Goal: Transaction & Acquisition: Purchase product/service

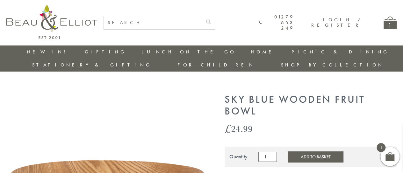
click at [385, 24] on div "1" at bounding box center [390, 23] width 13 height 12
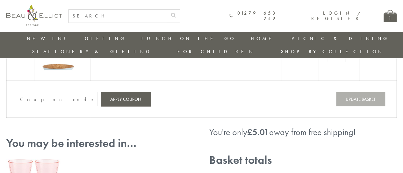
scroll to position [50, 0]
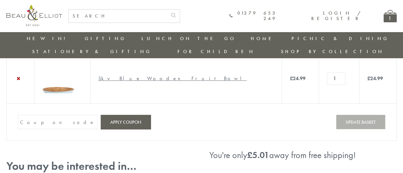
click at [152, 48] on link "Stationery & Gifting" at bounding box center [92, 51] width 120 height 6
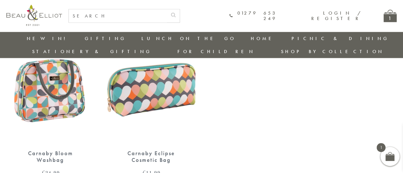
scroll to position [592, 0]
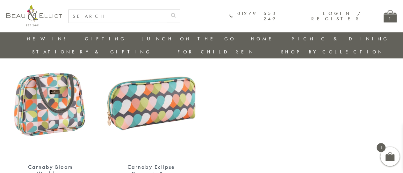
click at [257, 62] on link "Kitchen Textiles" at bounding box center [285, 65] width 57 height 11
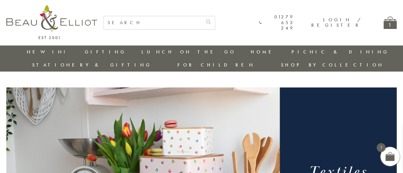
click at [257, 97] on link "Table Top" at bounding box center [285, 99] width 57 height 5
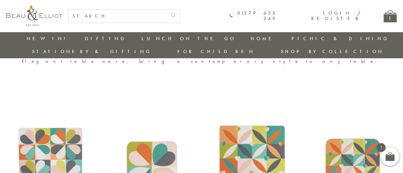
scroll to position [241, 0]
click at [298, 91] on link "Blankets & Cushions" at bounding box center [326, 96] width 57 height 11
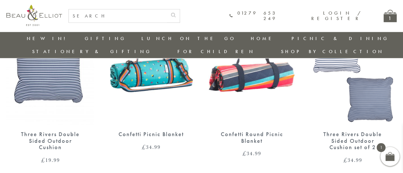
scroll to position [752, 0]
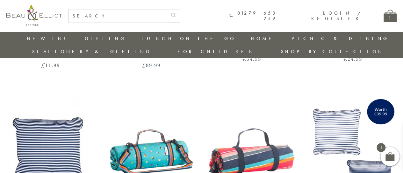
click at [391, 16] on div "1" at bounding box center [390, 16] width 13 height 12
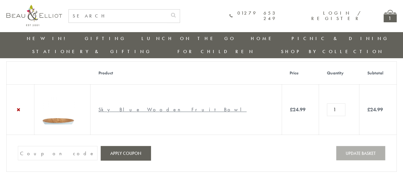
scroll to position [18, 0]
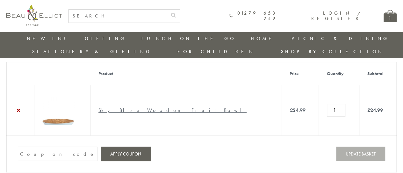
click at [66, 120] on link at bounding box center [58, 123] width 32 height 7
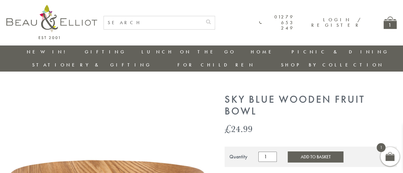
click at [257, 75] on link "Kitchen Textiles" at bounding box center [285, 79] width 57 height 11
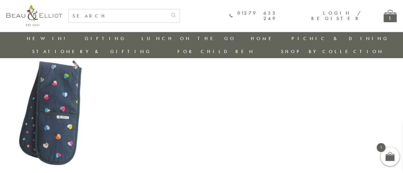
scroll to position [1007, 0]
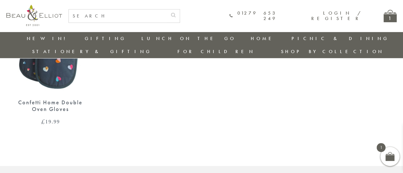
click at [152, 48] on link "Stationery & Gifting" at bounding box center [92, 51] width 120 height 6
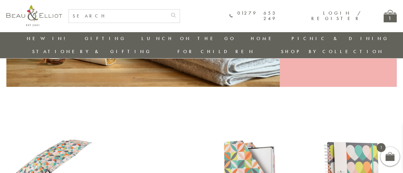
scroll to position [178, 0]
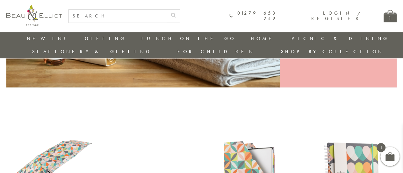
click at [34, 37] on link "New in!" at bounding box center [48, 38] width 43 height 6
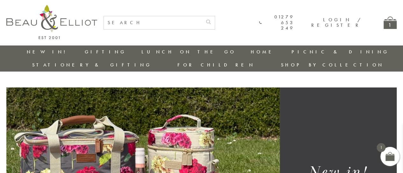
click at [387, 25] on div "1" at bounding box center [390, 23] width 13 height 12
click at [387, 23] on div "1" at bounding box center [390, 23] width 13 height 12
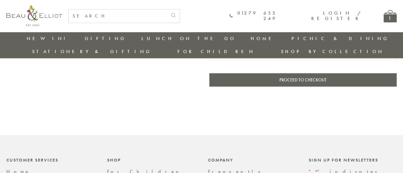
scroll to position [242, 0]
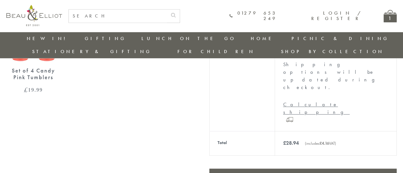
click at [257, 169] on link "Proceed to checkout" at bounding box center [302, 175] width 187 height 13
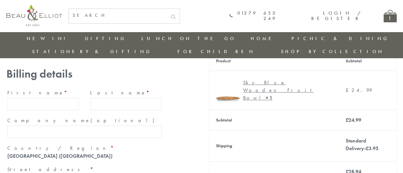
scroll to position [23, 0]
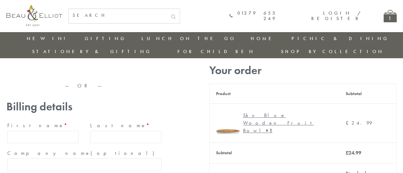
click at [44, 121] on label "First name *" at bounding box center [42, 126] width 71 height 10
click at [44, 131] on input "First name *" at bounding box center [42, 137] width 71 height 12
click at [33, 131] on input "First name *" at bounding box center [42, 137] width 71 height 12
type input "[PERSON_NAME]"
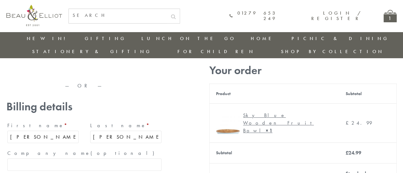
type input "[STREET_ADDRESS]"
type input "WELLESLEY"
type input "[GEOGRAPHIC_DATA]"
type input "MA"
type input "02481"
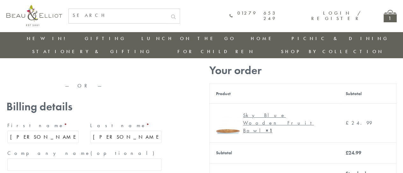
type input "17744201527"
type input "[EMAIL_ADDRESS][PERSON_NAME][DOMAIN_NAME]"
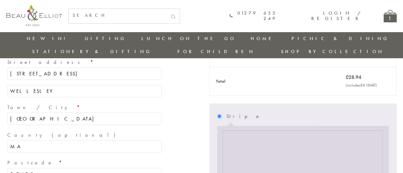
scroll to position [182, 0]
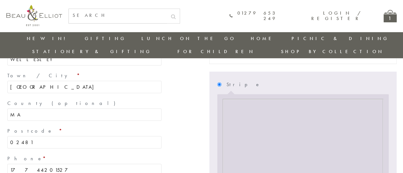
drag, startPoint x: 52, startPoint y: 132, endPoint x: -10, endPoint y: 131, distance: 62.5
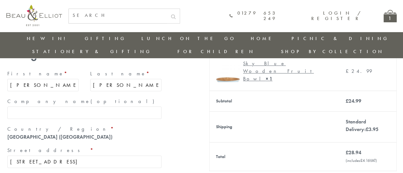
scroll to position [85, 0]
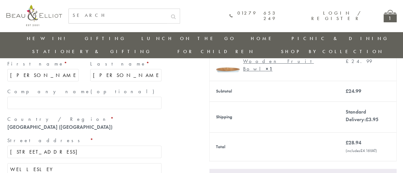
drag, startPoint x: 55, startPoint y: 138, endPoint x: 67, endPoint y: 135, distance: 12.8
click at [67, 146] on input "342 LINDEN ST" at bounding box center [84, 152] width 154 height 12
click at [138, 114] on p "Country / Region * United Kingdom (UK)" at bounding box center [84, 123] width 156 height 18
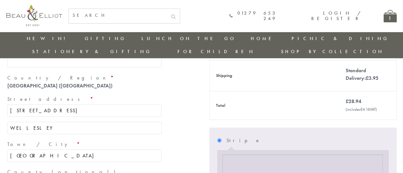
scroll to position [117, 0]
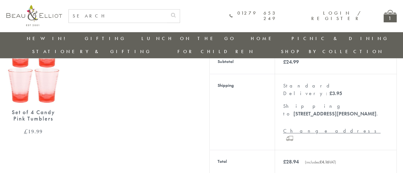
scroll to position [242, 0]
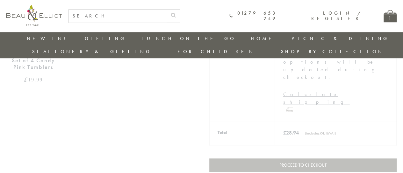
scroll to position [210, 0]
